Goal: Information Seeking & Learning: Learn about a topic

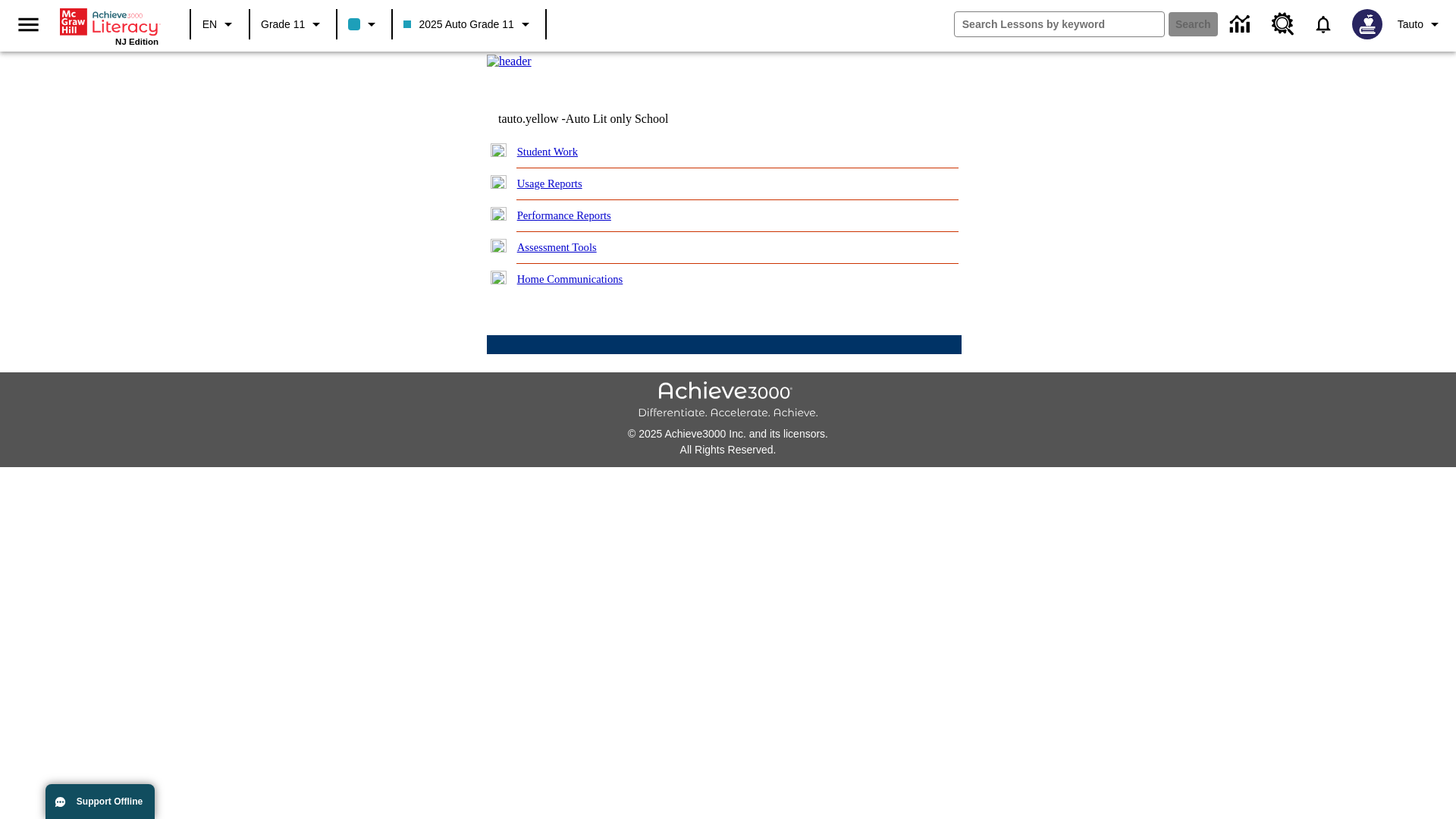
click at [560, 190] on link "Usage Reports" at bounding box center [550, 183] width 65 height 12
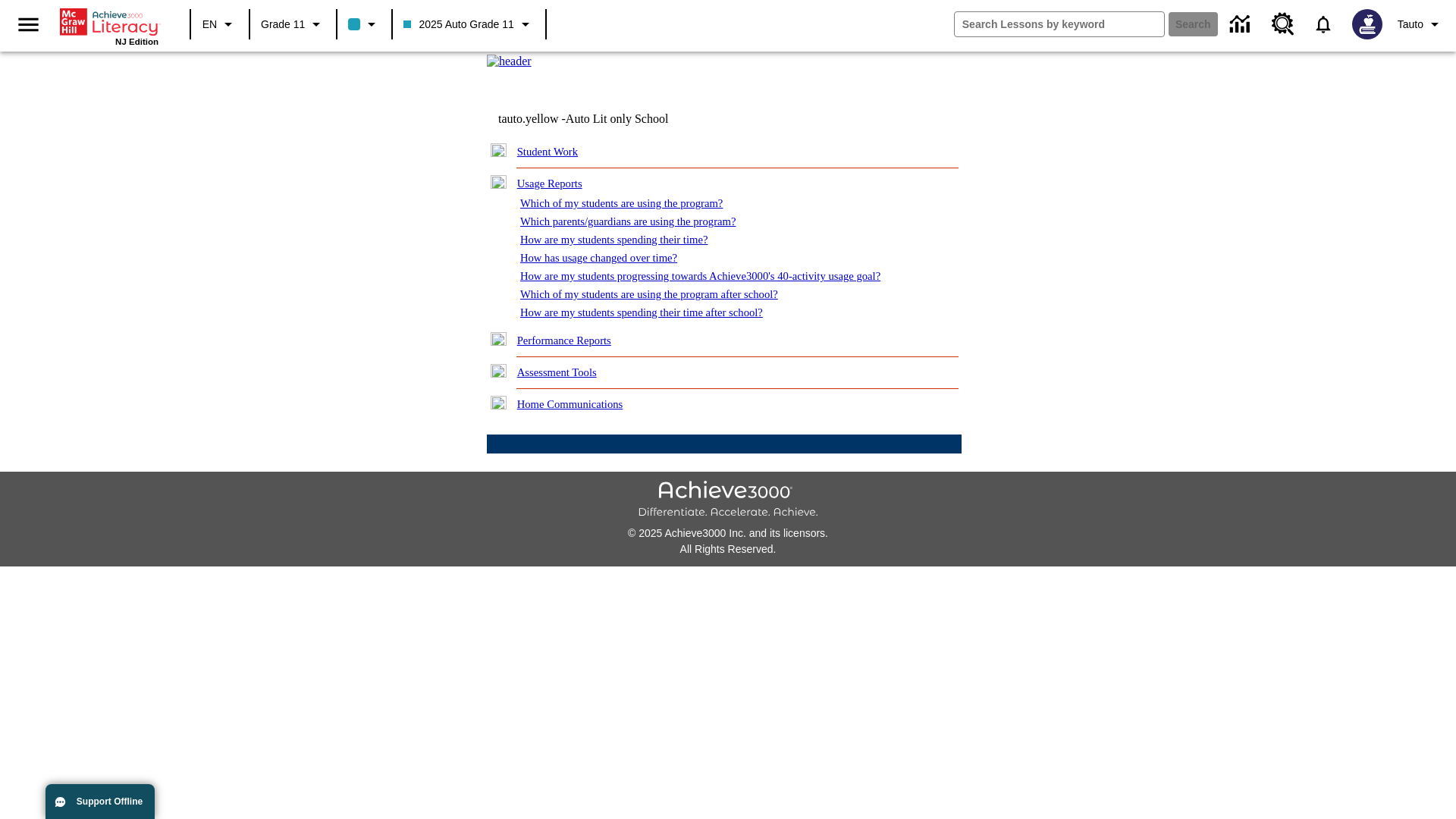
click at [637, 209] on link "Which of my students are using the program?" at bounding box center [622, 203] width 203 height 12
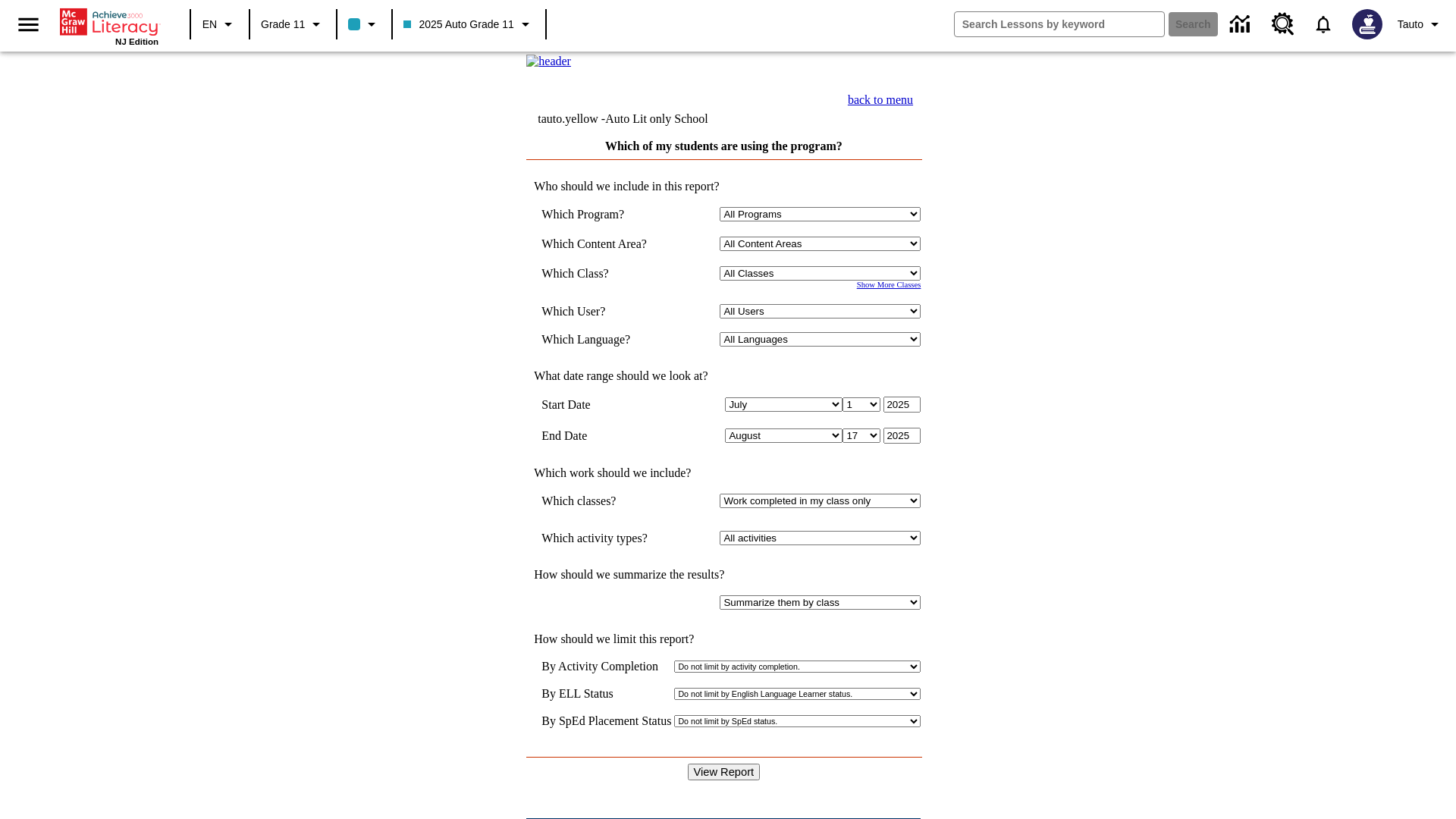
select select "11133141"
select select "21437114"
click at [725, 763] on input "View Report" at bounding box center [724, 772] width 73 height 16
click at [913, 106] on link "back to menu" at bounding box center [880, 100] width 65 height 13
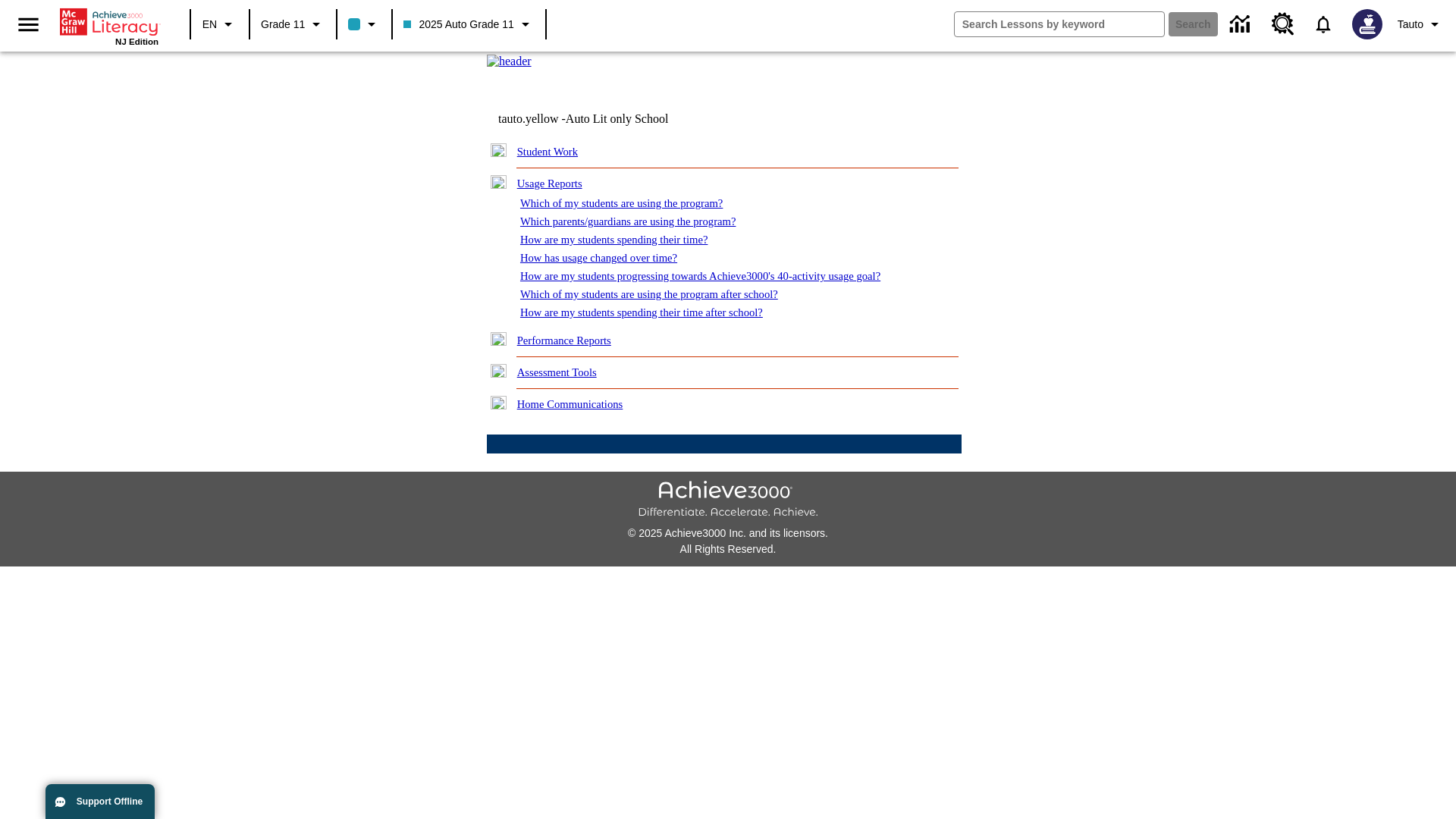
click at [644, 227] on link "Which parents/guardians are using the program?" at bounding box center [628, 221] width 215 height 12
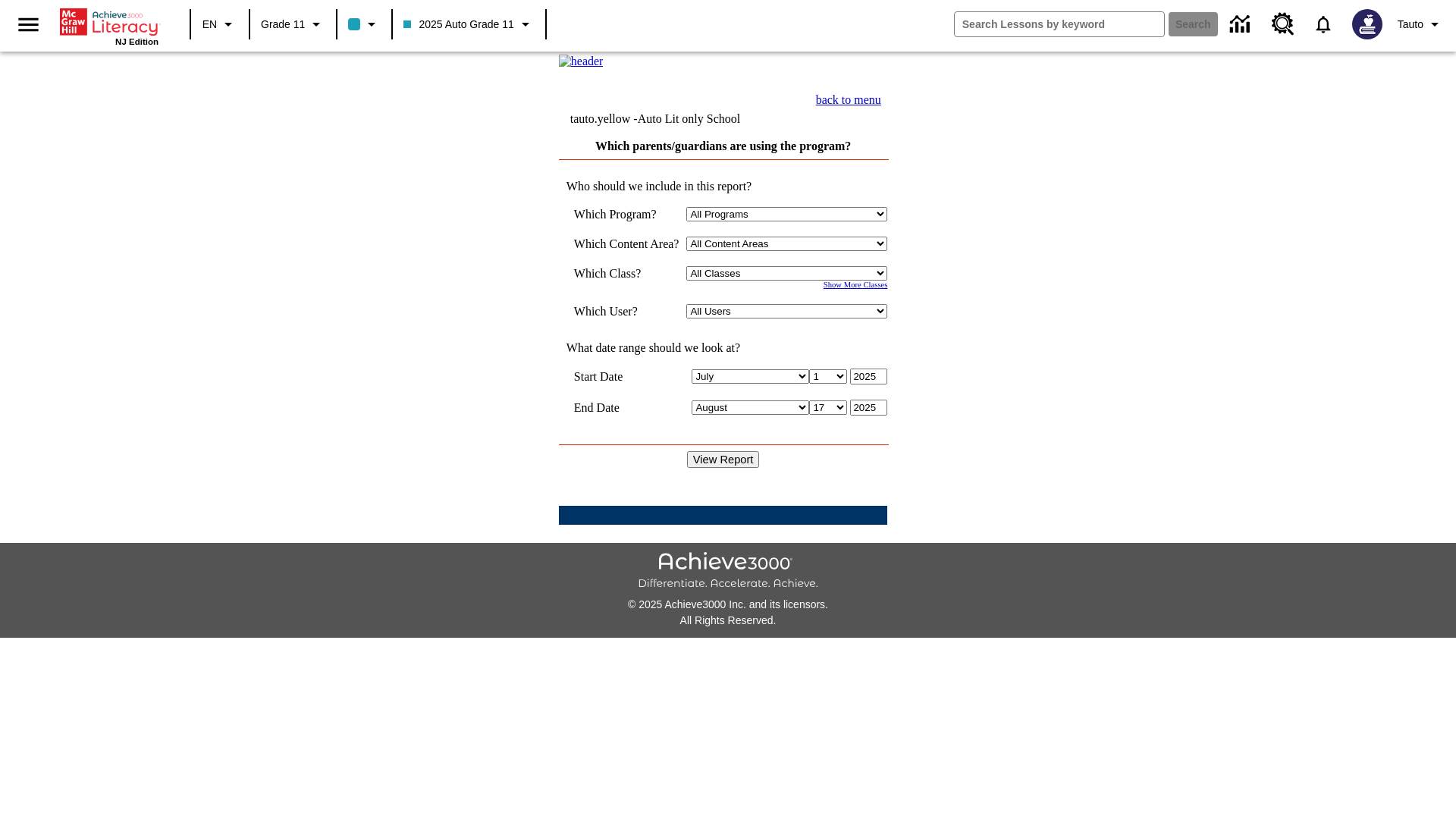
click at [791, 280] on select "Select a Class: All Classes 2025 Auto Grade 11 205 Auto Grade 11 Room 123 Empty…" at bounding box center [787, 274] width 201 height 15
select select "11133141"
click at [791, 319] on select "All Users Puma, Sautoen Puma, Sautoes Puma, Sautoss Twoclasses, Sautoen Twoclas…" at bounding box center [787, 311] width 201 height 15
select select "21437114"
click at [725, 468] on input "View Report" at bounding box center [724, 459] width 73 height 16
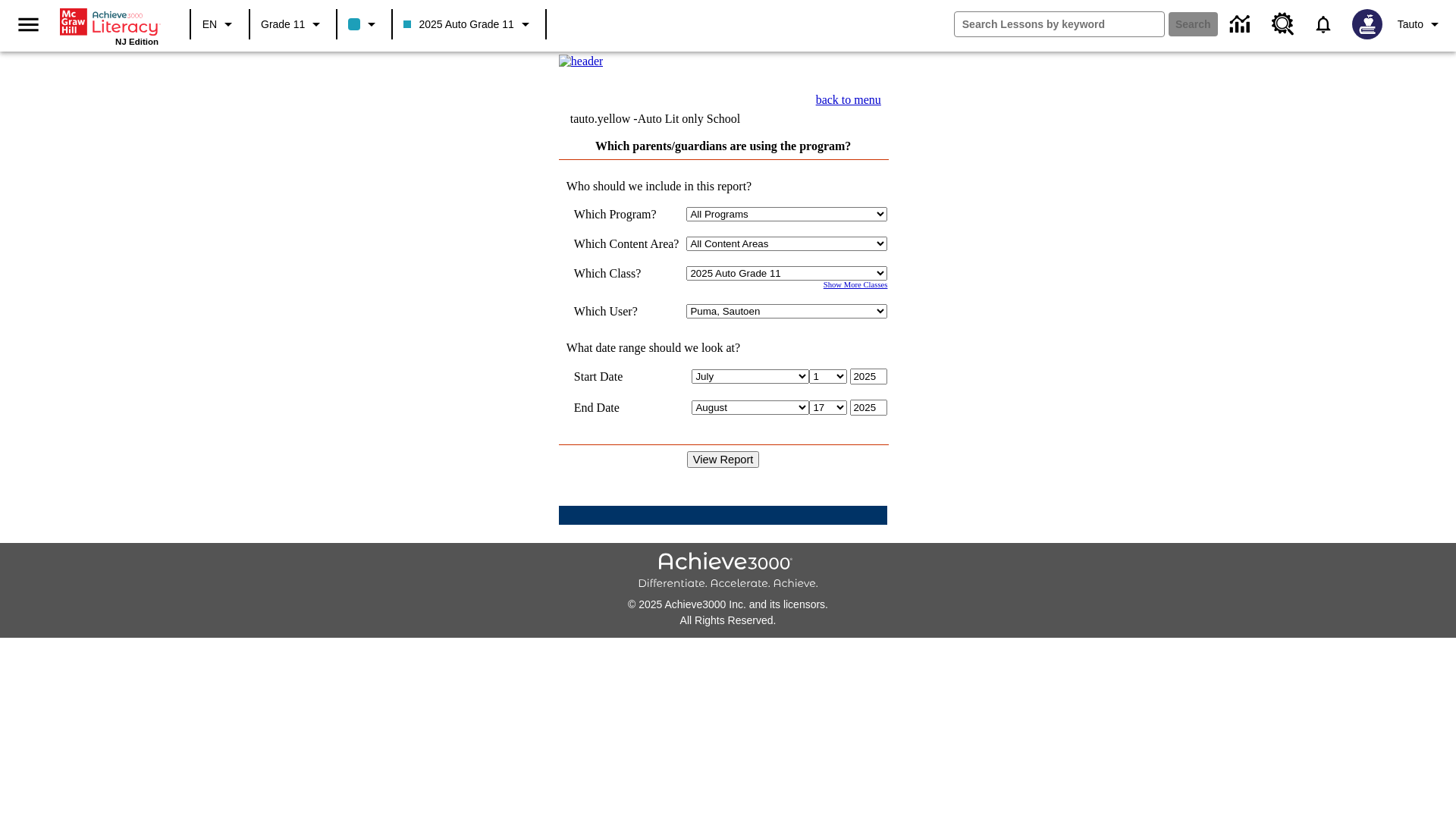
click at [881, 106] on link "back to menu" at bounding box center [848, 100] width 65 height 13
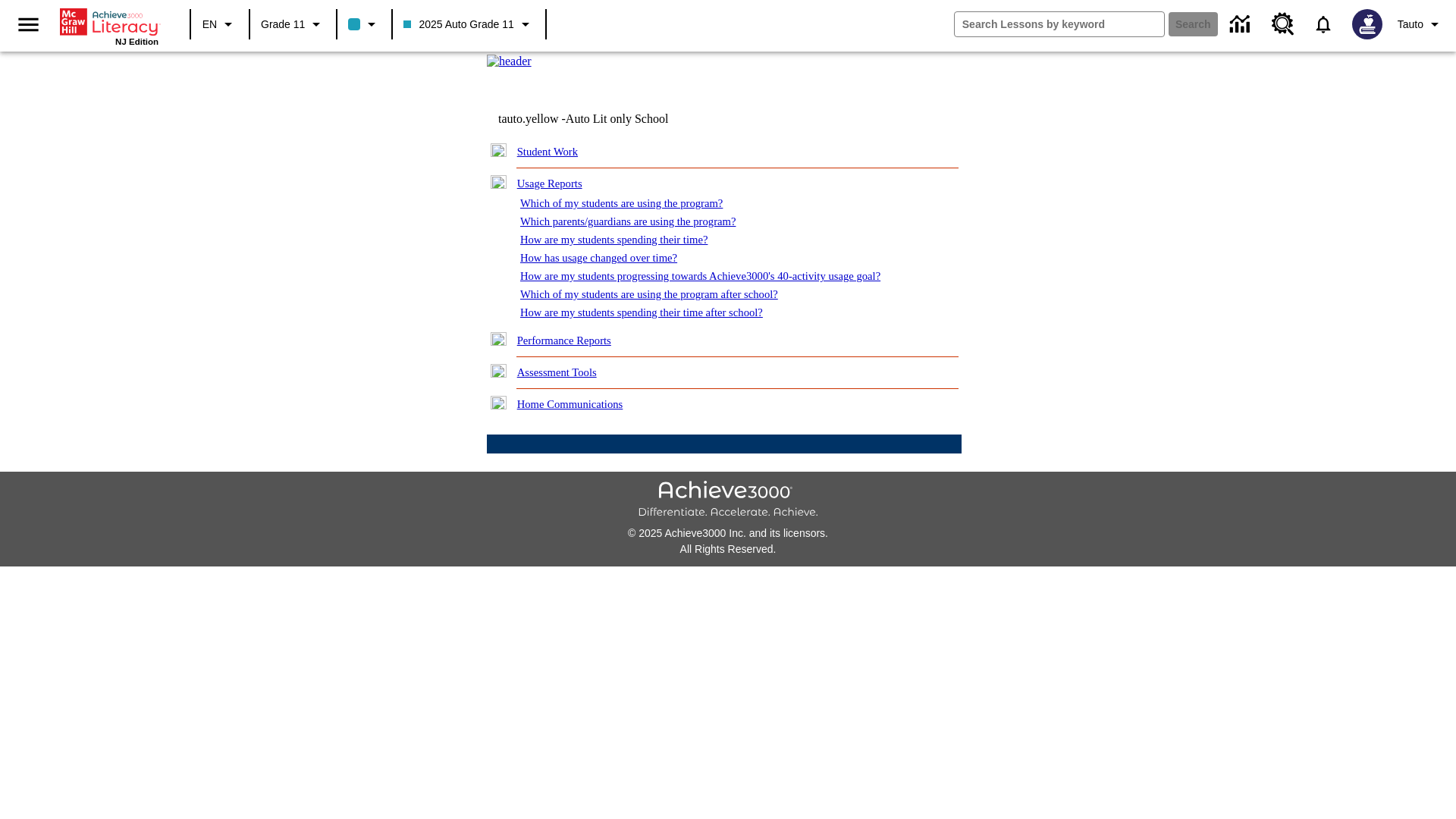
click at [629, 246] on link "How are my students spending their time?" at bounding box center [613, 239] width 187 height 12
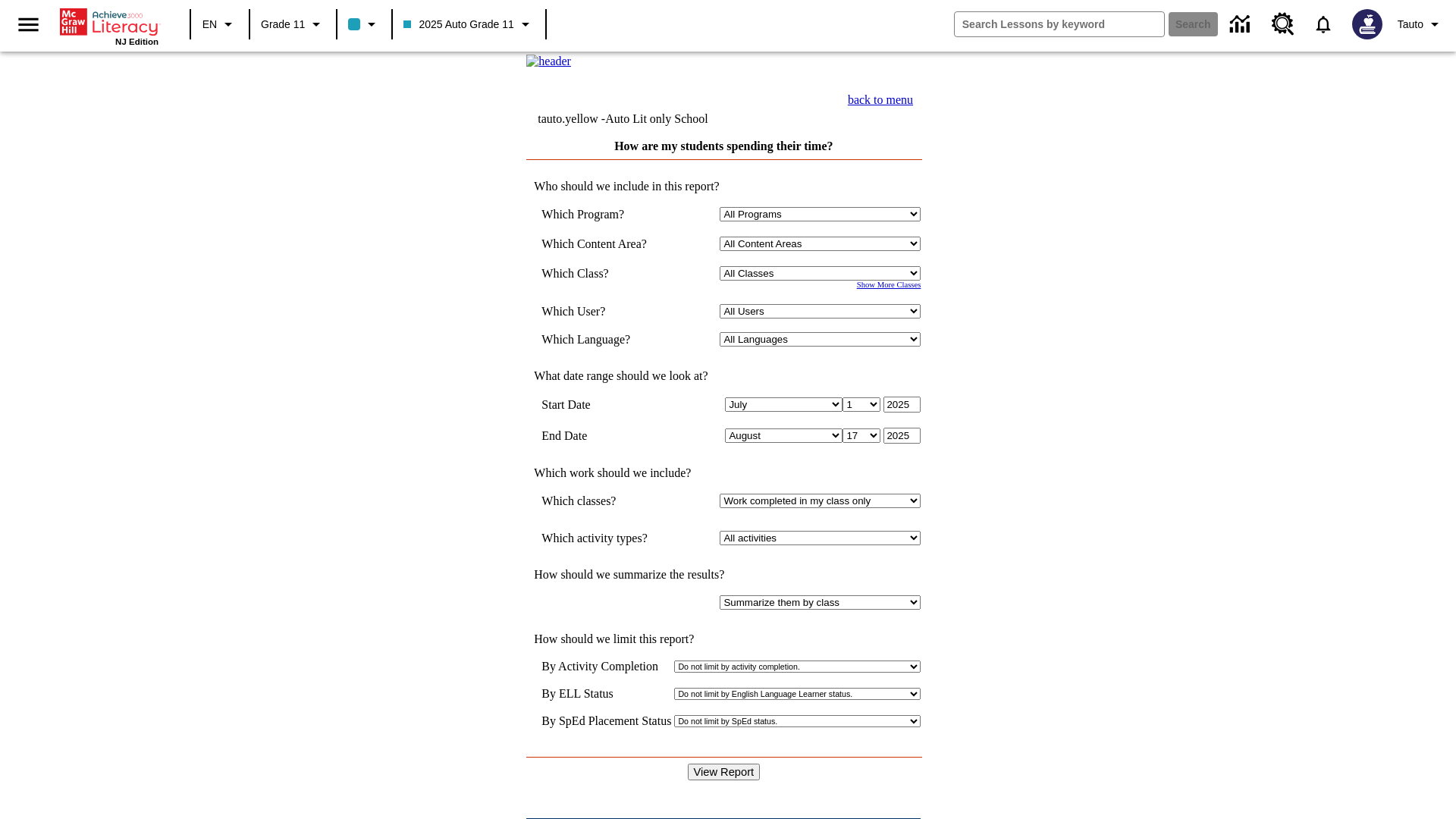
click at [823, 280] on select "Select a Class: All Classes 2025 Auto Grade 11 205 Auto Grade 11 Room 123 Empty…" at bounding box center [820, 274] width 201 height 15
select select "11133141"
select select "21437114"
click at [725, 763] on input "View Report" at bounding box center [724, 772] width 73 height 16
click at [913, 106] on link "back to menu" at bounding box center [880, 100] width 65 height 13
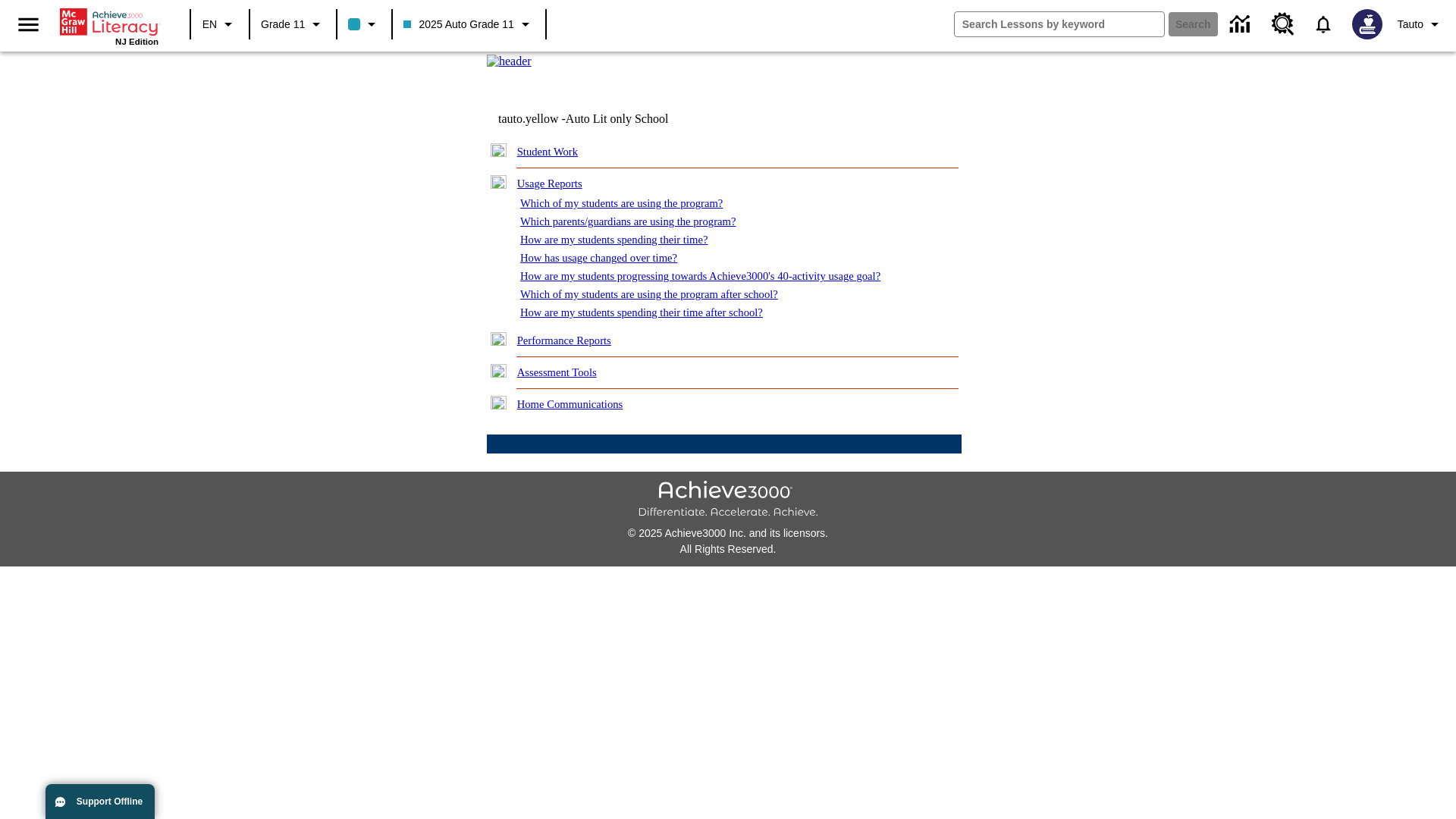
click at [612, 264] on link "How has usage changed over time?" at bounding box center [599, 257] width 157 height 12
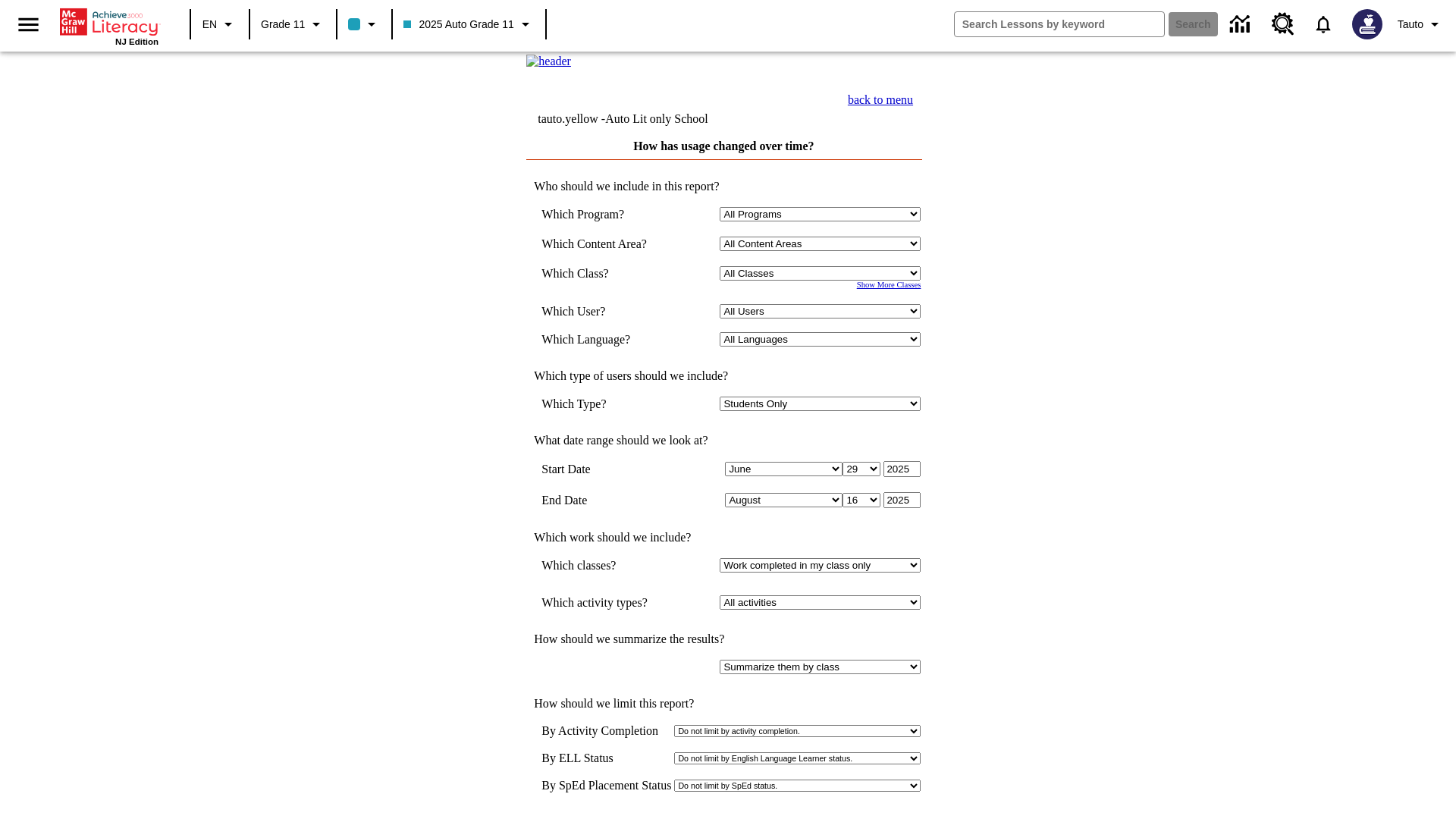
select select "11133141"
click at [823, 319] on select "All Users Puma, Sautoen Puma, Sautoes Puma, Sautoss Twoclasses, Sautoen Twoscho…" at bounding box center [820, 311] width 201 height 15
select select "21437114"
click at [913, 106] on link "back to menu" at bounding box center [880, 100] width 65 height 13
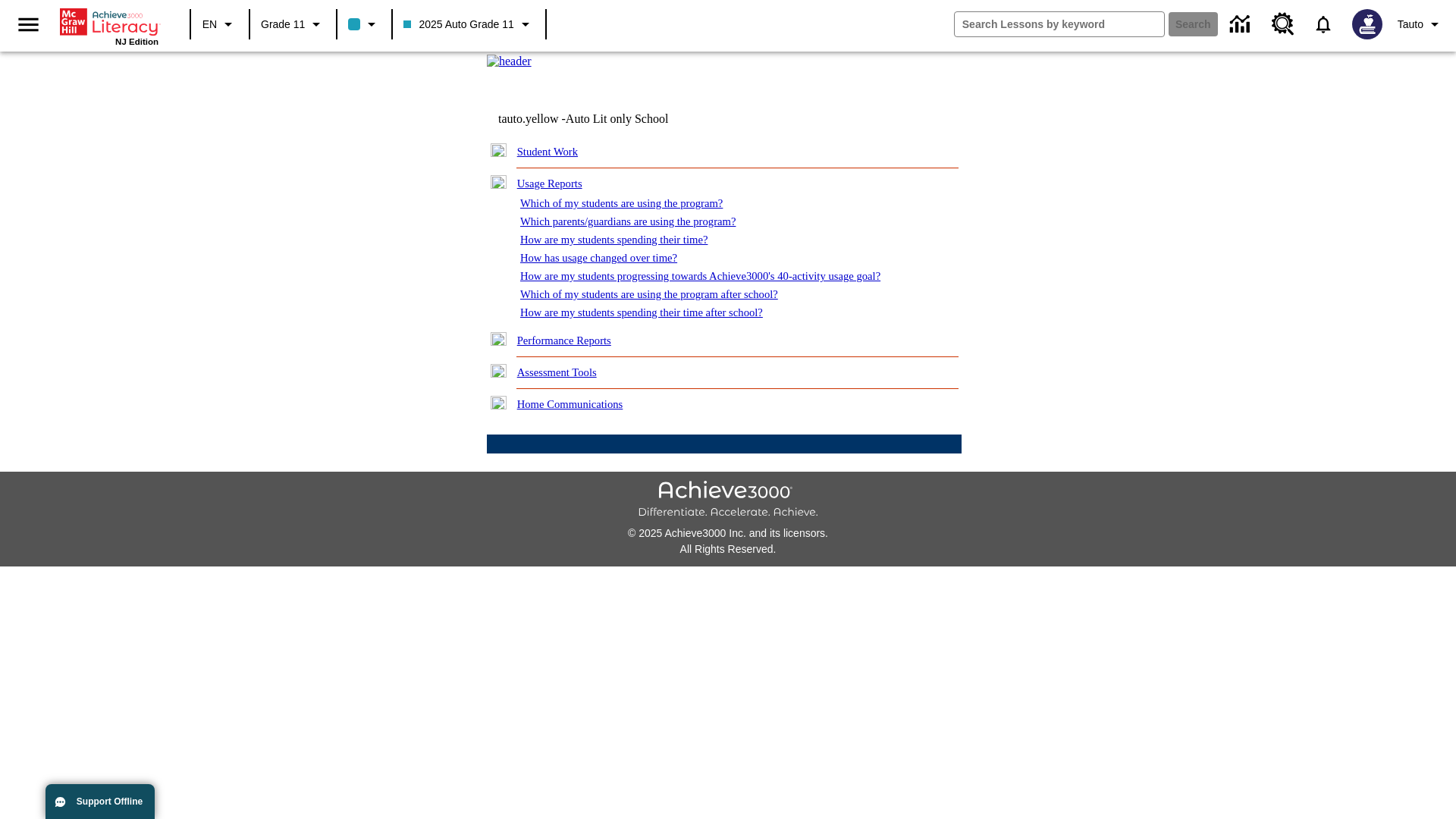
click at [727, 282] on link "How are my students progressing towards Achieve3000's 40-activity usage goal?" at bounding box center [700, 276] width 361 height 12
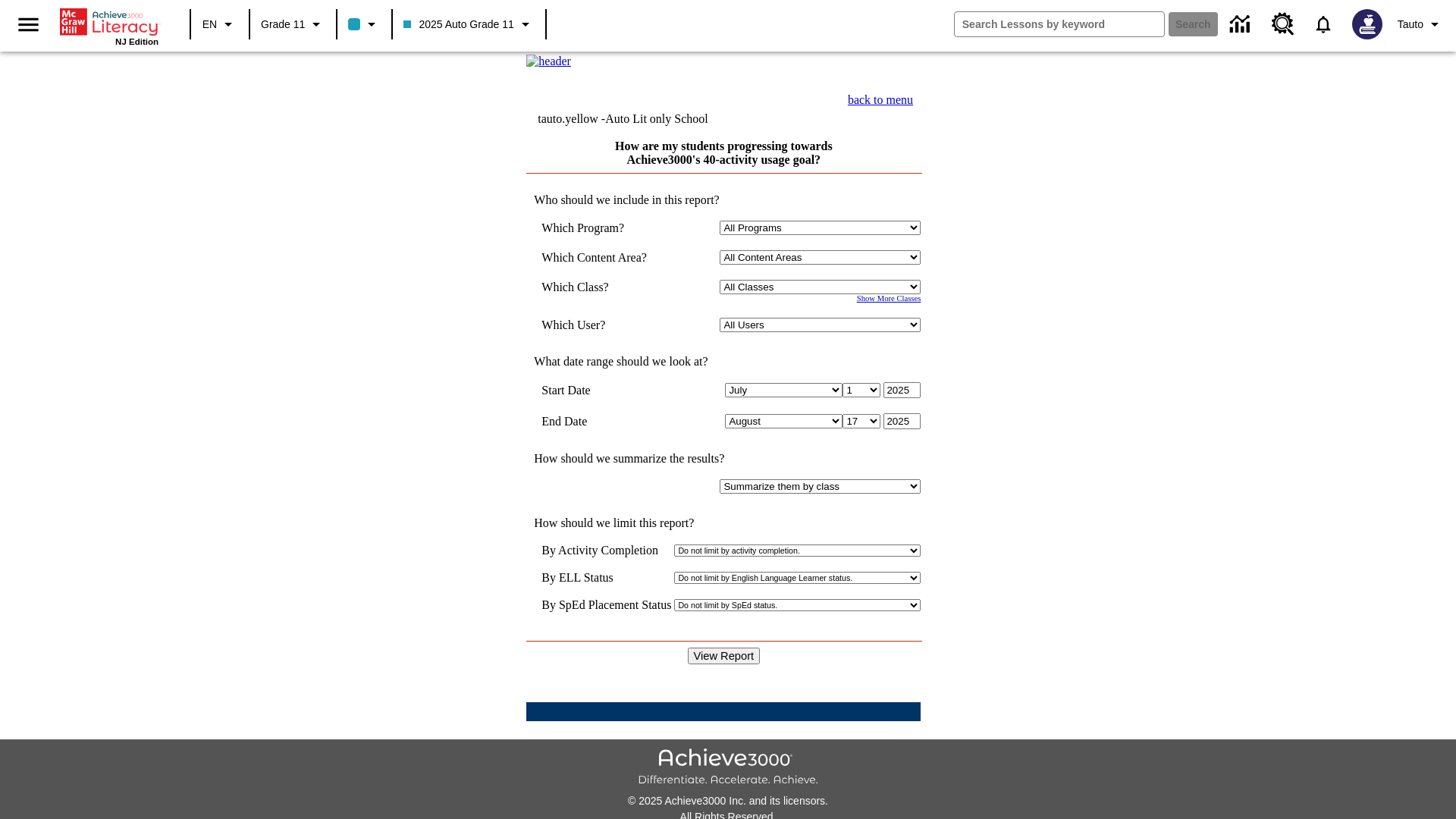
select select "11133141"
click at [823, 332] on select "All Users Puma, Sautoen Puma, Sautoes Puma, Sautoss Twoclasses, Sautoen Twoscho…" at bounding box center [820, 325] width 201 height 15
select select "21437114"
click at [725, 647] on input "View Report" at bounding box center [724, 656] width 73 height 16
click at [913, 106] on link "back to menu" at bounding box center [880, 100] width 65 height 13
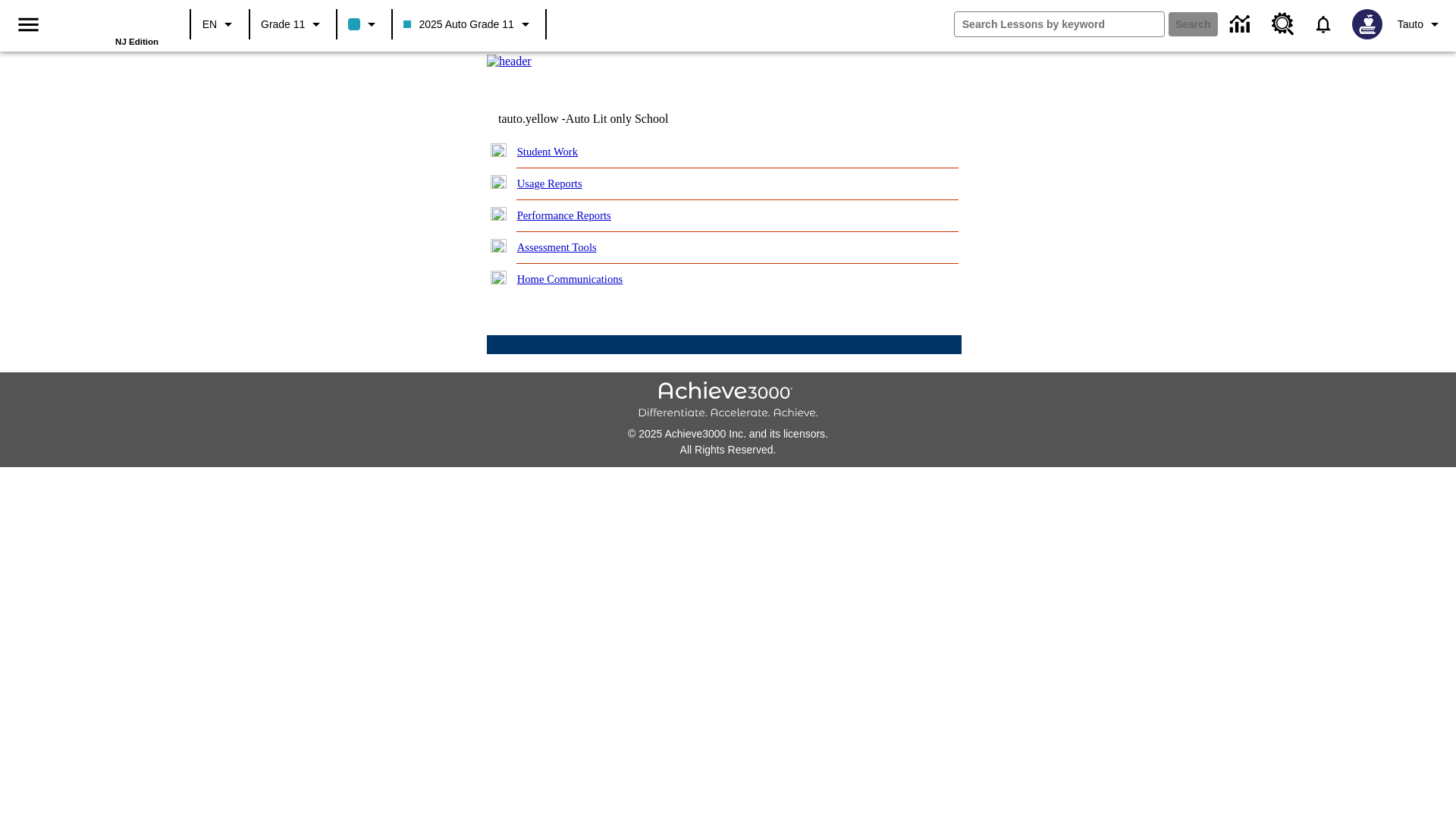
click at [0, 0] on link "Which of my students are using the program after school?" at bounding box center [0, 0] width 0 height 0
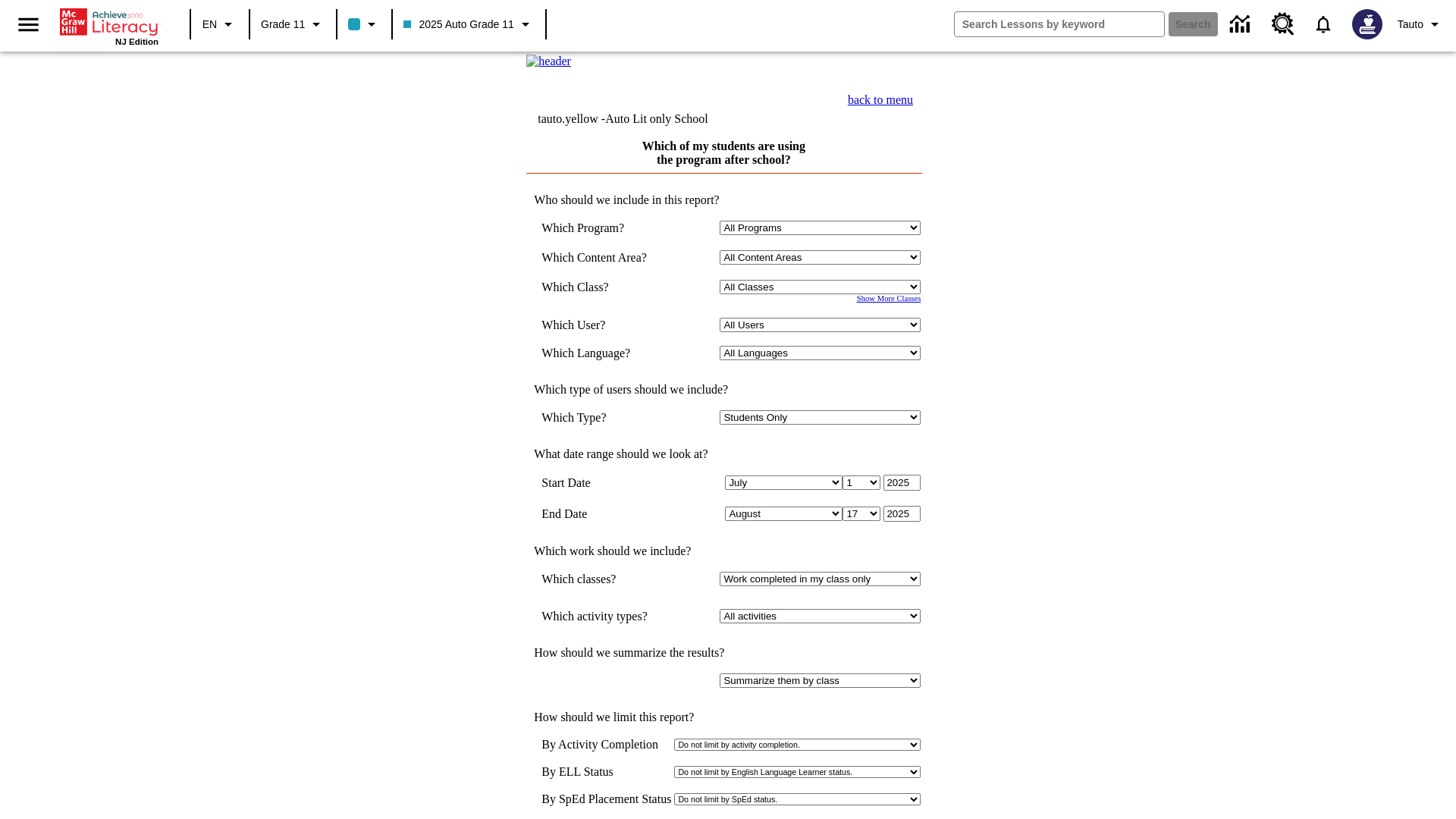
click at [823, 294] on select "Select a Class: All Classes 2025 Auto Grade 11 205 Auto Grade 11 Room 123 Empty…" at bounding box center [820, 288] width 201 height 15
select select "11133141"
click at [823, 332] on select "All Users Puma, Sautoen Puma, Sautoes Puma, Sautoss Twoclasses, Sautoen Twoscho…" at bounding box center [820, 325] width 201 height 15
select select "21437114"
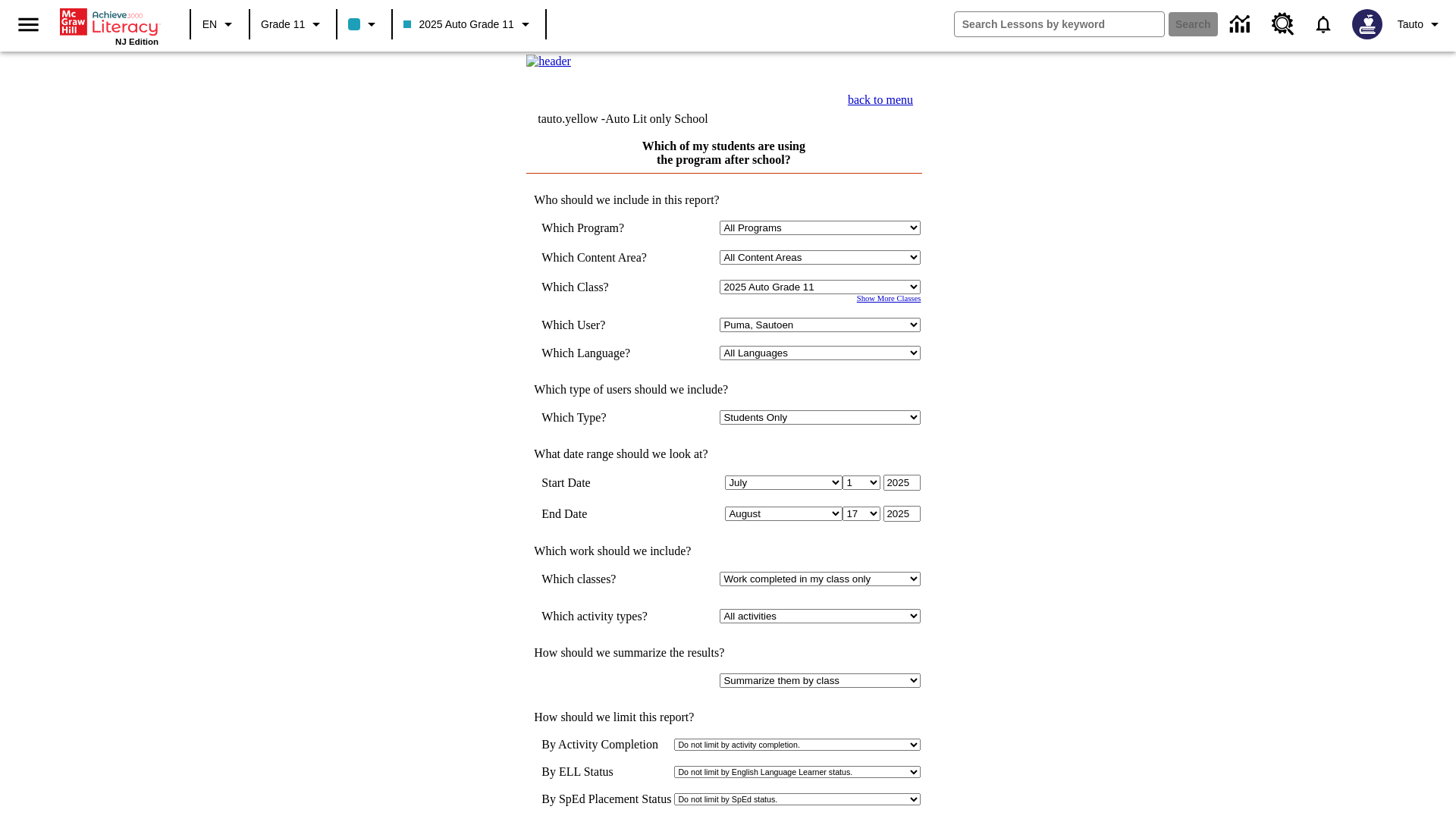
scroll to position [2, 0]
click at [913, 105] on link "back to menu" at bounding box center [880, 99] width 65 height 13
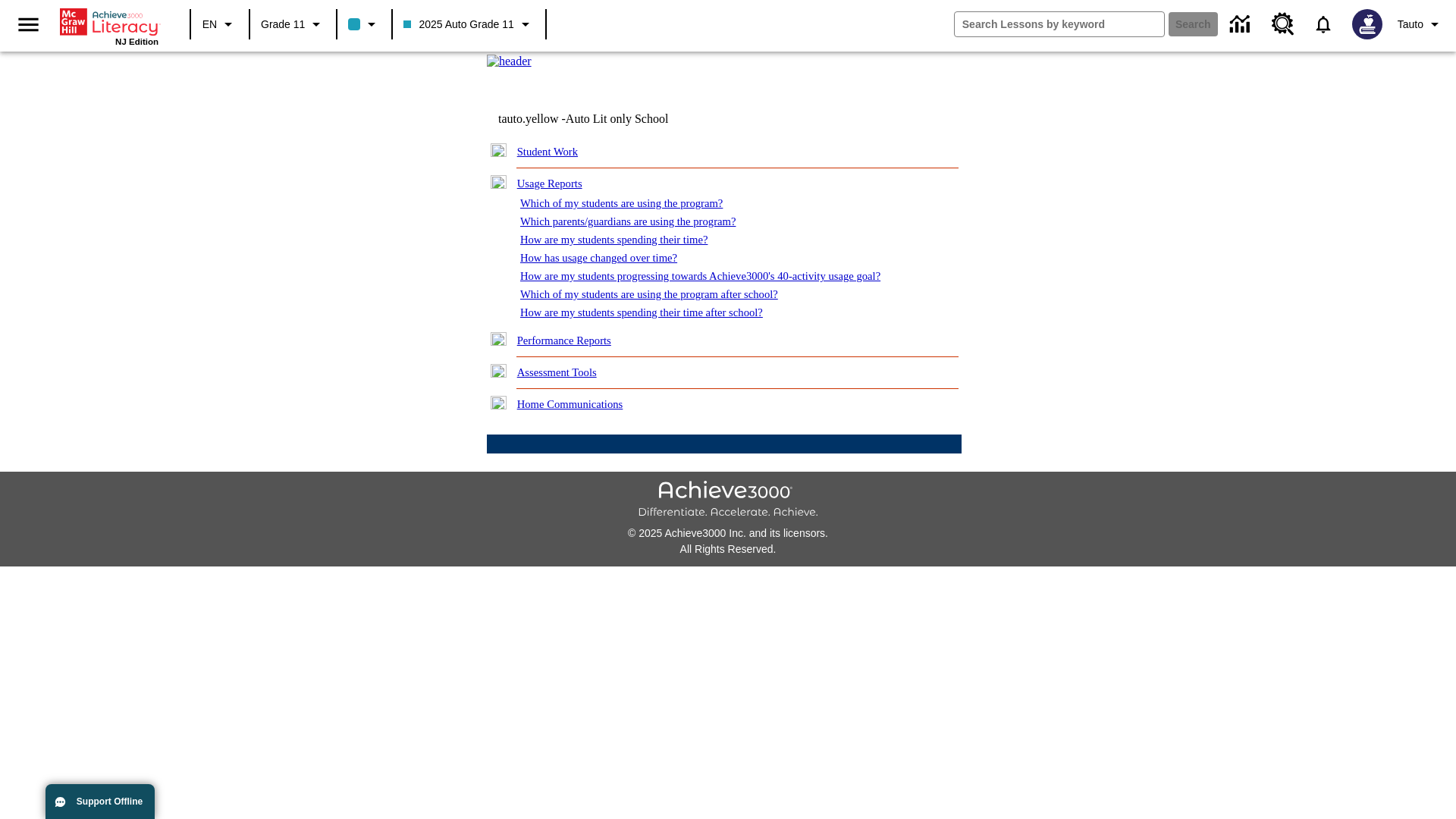
click at [660, 319] on link "How are my students spending their time after school?" at bounding box center [642, 312] width 243 height 12
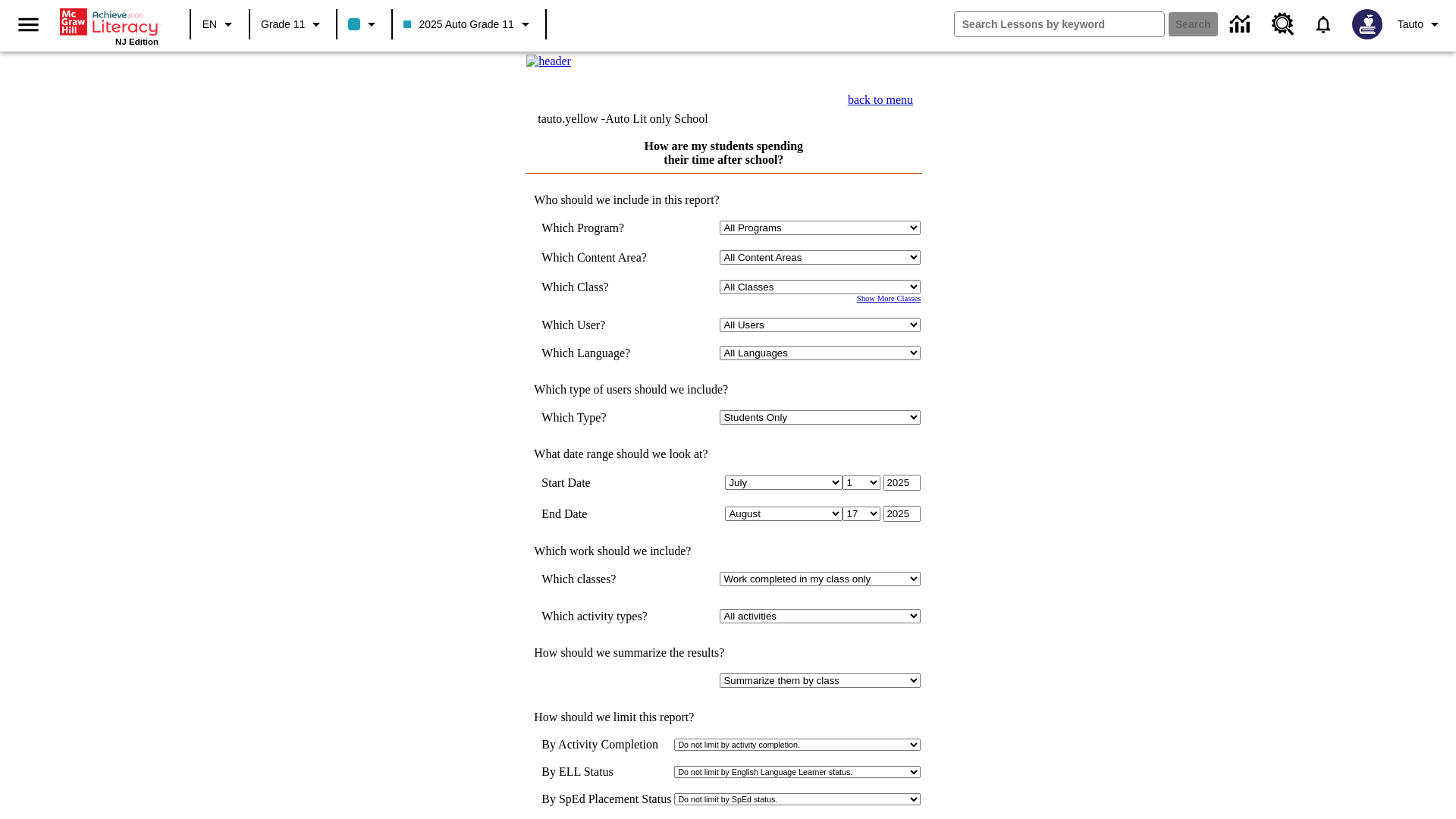
click at [823, 294] on select "Select a Class: All Classes 2025 Auto Grade 11 205 Auto Grade 11 Room 123 Empty…" at bounding box center [820, 288] width 201 height 15
select select "11133141"
click at [823, 332] on select "All Users Puma, Sautoen Puma, Sautoes Puma, Sautoss Twoclasses, Sautoen Twoscho…" at bounding box center [820, 325] width 201 height 15
select select "21437114"
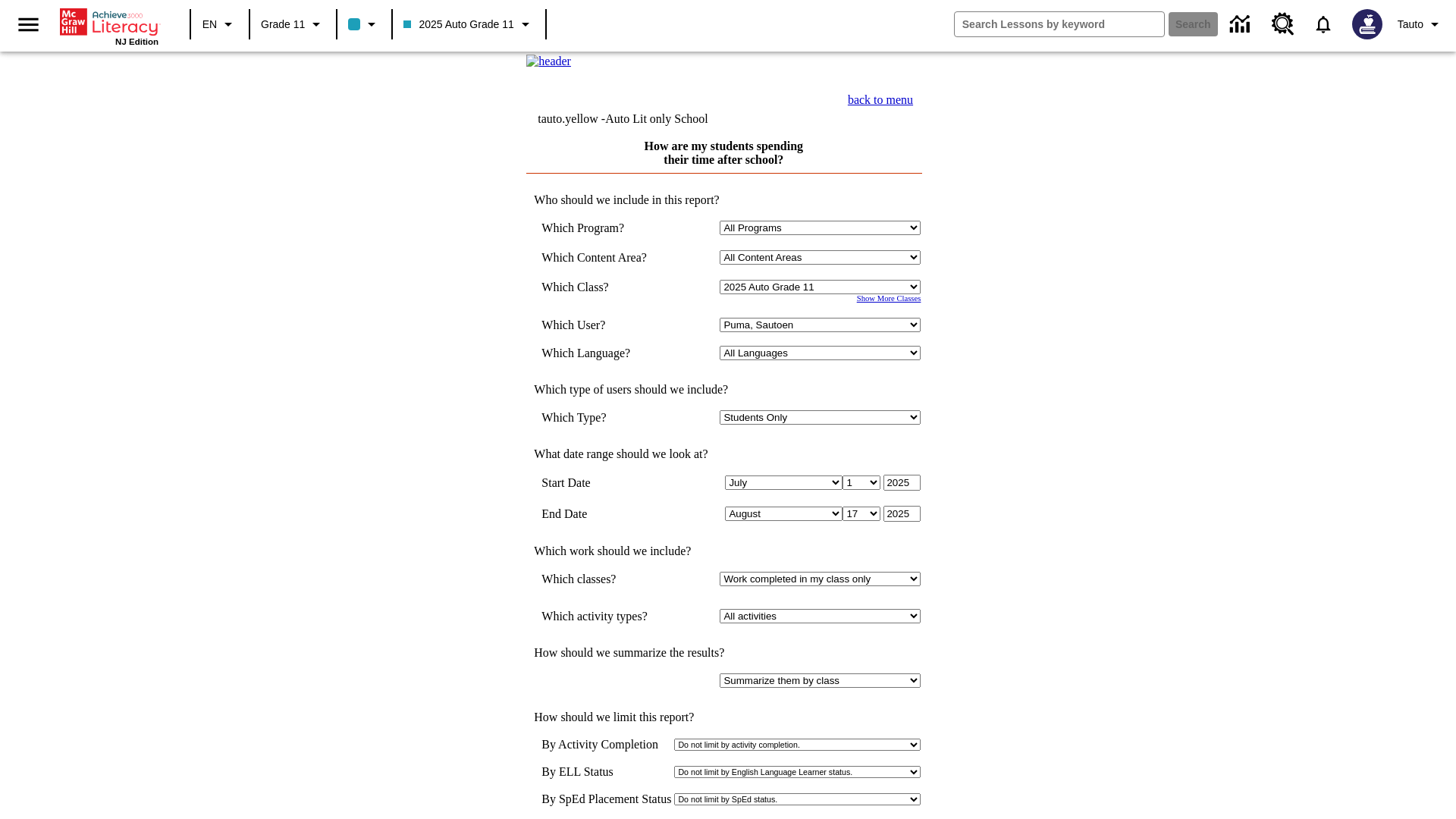
scroll to position [2, 0]
click at [913, 105] on link "back to menu" at bounding box center [880, 99] width 65 height 13
